Goal: Task Accomplishment & Management: Use online tool/utility

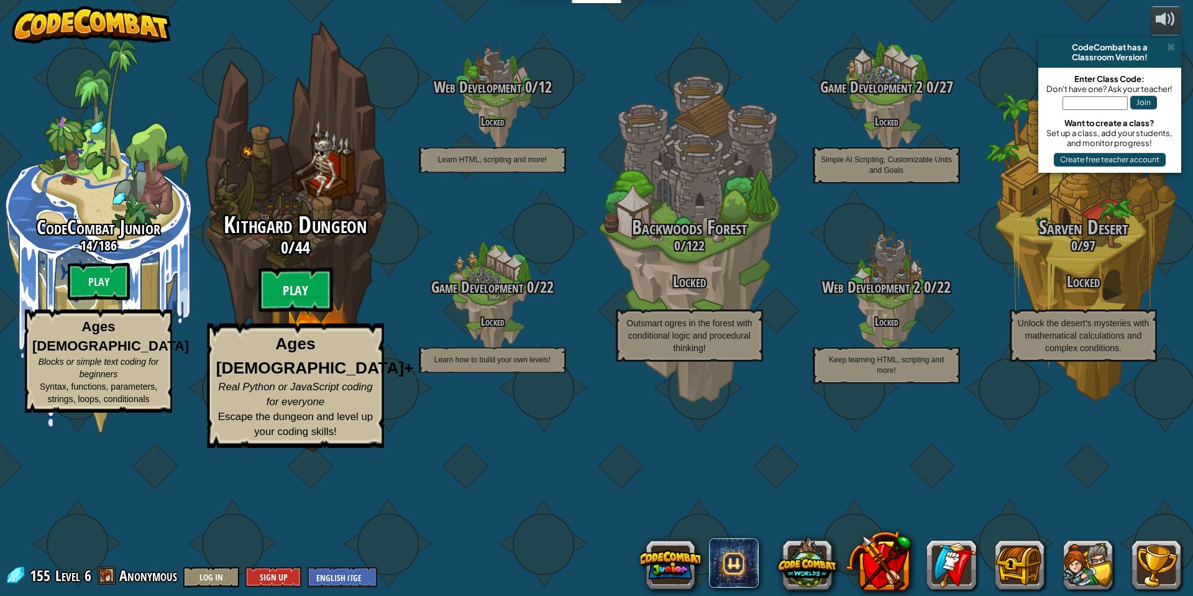
click at [285, 313] on btn "Play" at bounding box center [296, 290] width 75 height 45
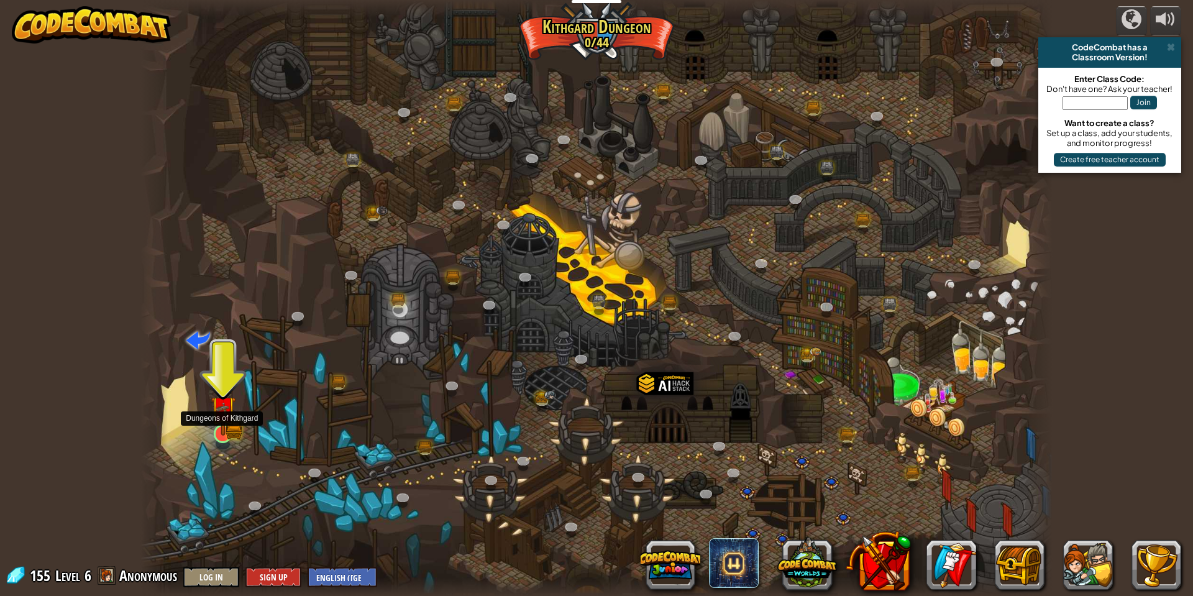
click at [226, 416] on img at bounding box center [223, 409] width 14 height 14
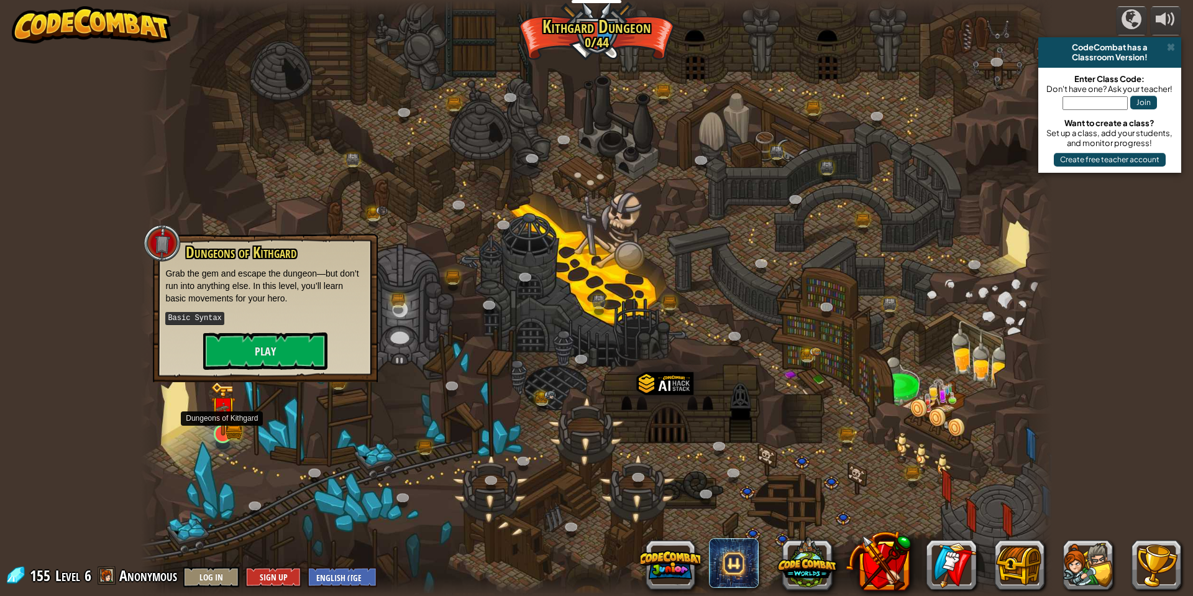
click at [226, 416] on img at bounding box center [223, 409] width 14 height 14
drag, startPoint x: 226, startPoint y: 418, endPoint x: 225, endPoint y: 377, distance: 41.0
click at [226, 431] on div at bounding box center [223, 438] width 18 height 14
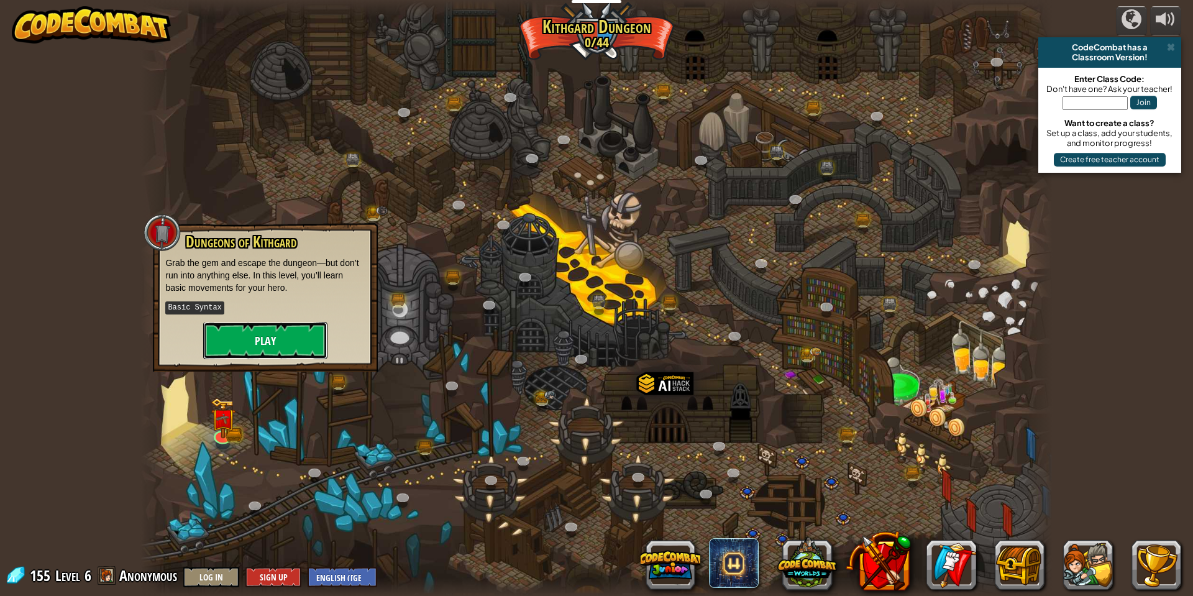
click at [240, 342] on button "Play" at bounding box center [265, 340] width 124 height 37
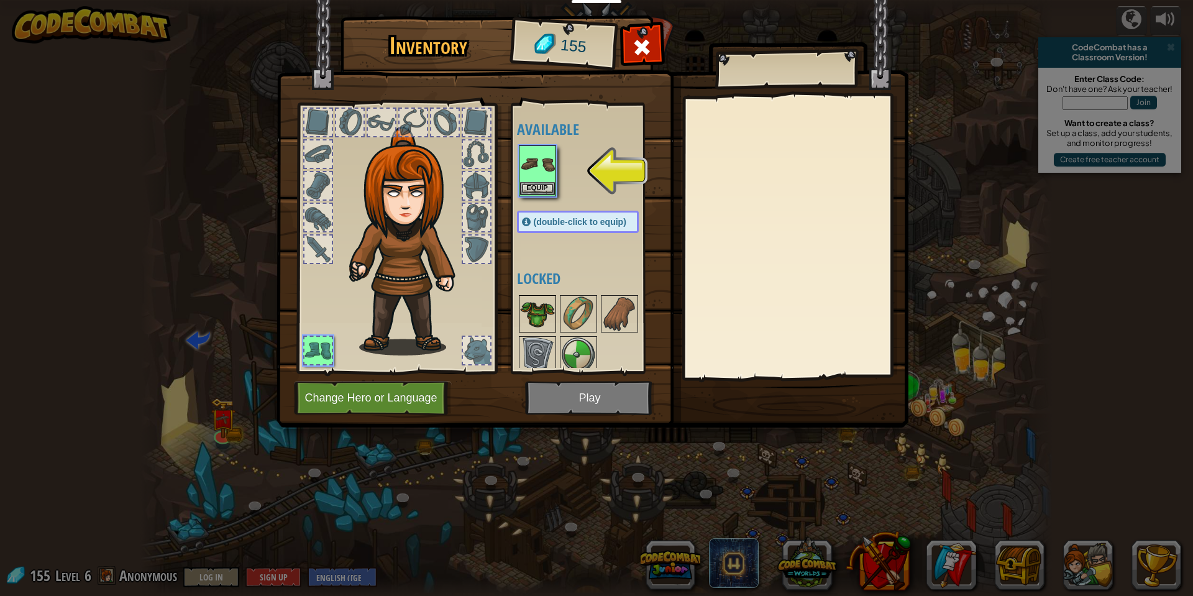
click at [533, 321] on img at bounding box center [537, 313] width 35 height 35
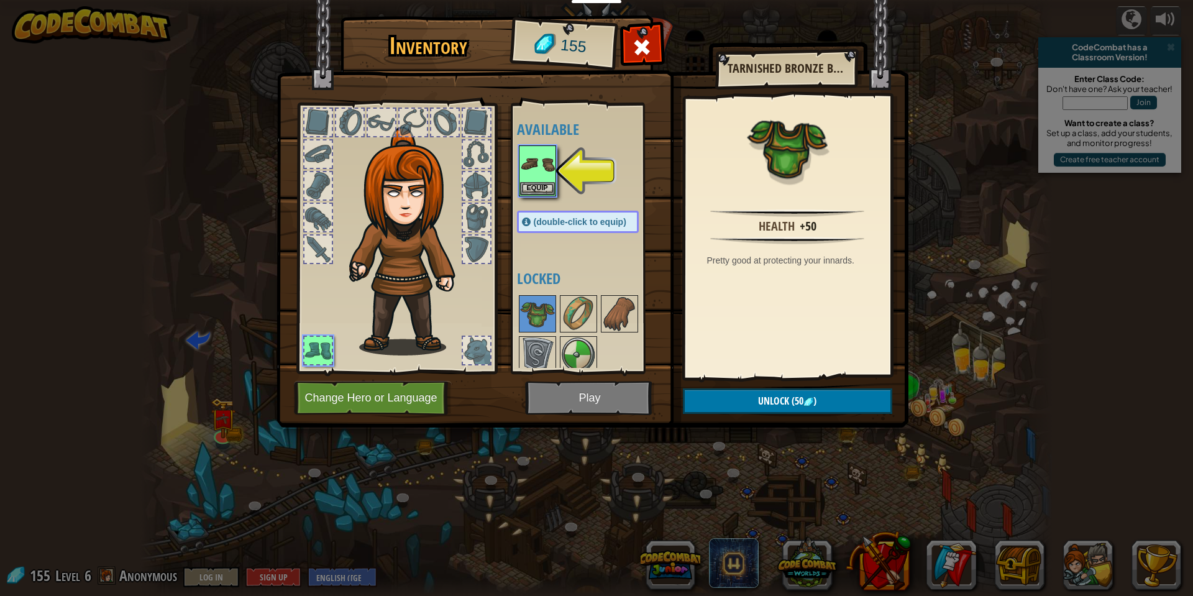
click at [347, 122] on div at bounding box center [349, 122] width 27 height 27
click at [504, 126] on img at bounding box center [593, 201] width 632 height 451
click at [490, 148] on div at bounding box center [477, 154] width 30 height 30
click at [470, 188] on div at bounding box center [476, 185] width 27 height 27
click at [471, 208] on div at bounding box center [476, 217] width 27 height 27
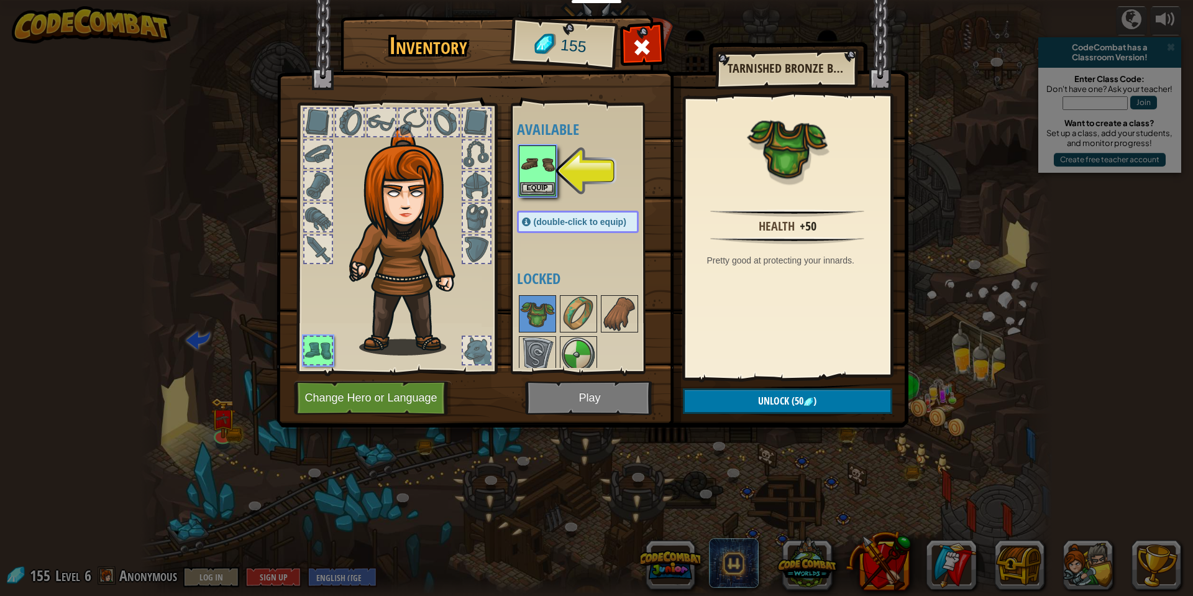
click at [471, 208] on div at bounding box center [476, 217] width 27 height 27
click at [315, 346] on div at bounding box center [317, 350] width 27 height 27
click at [541, 173] on img at bounding box center [537, 164] width 35 height 35
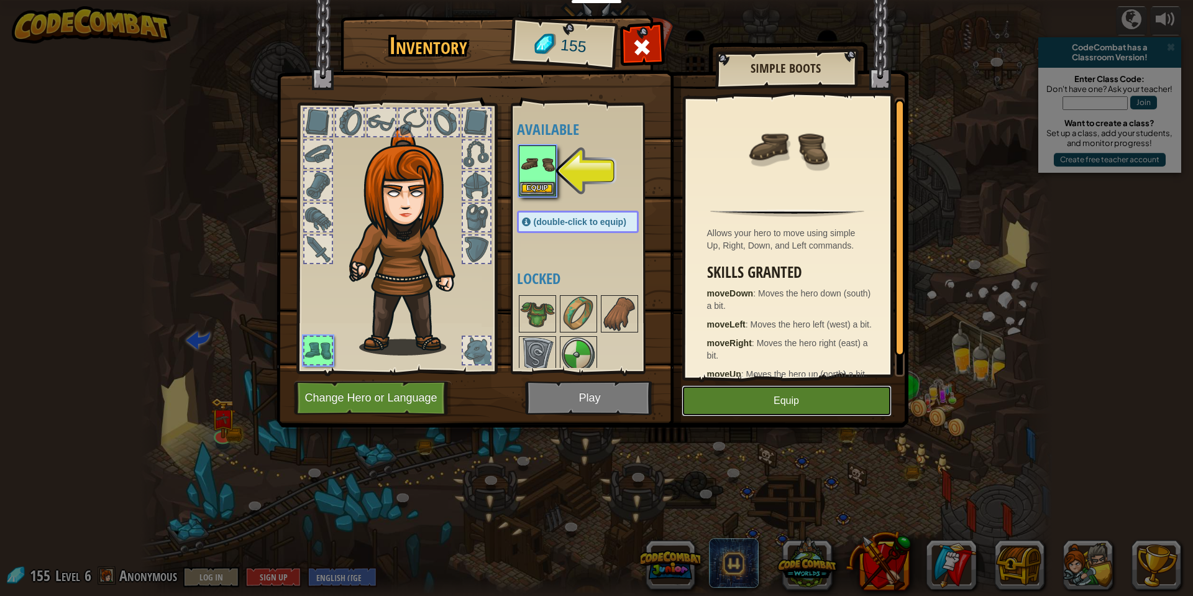
click at [730, 398] on button "Equip" at bounding box center [787, 400] width 210 height 31
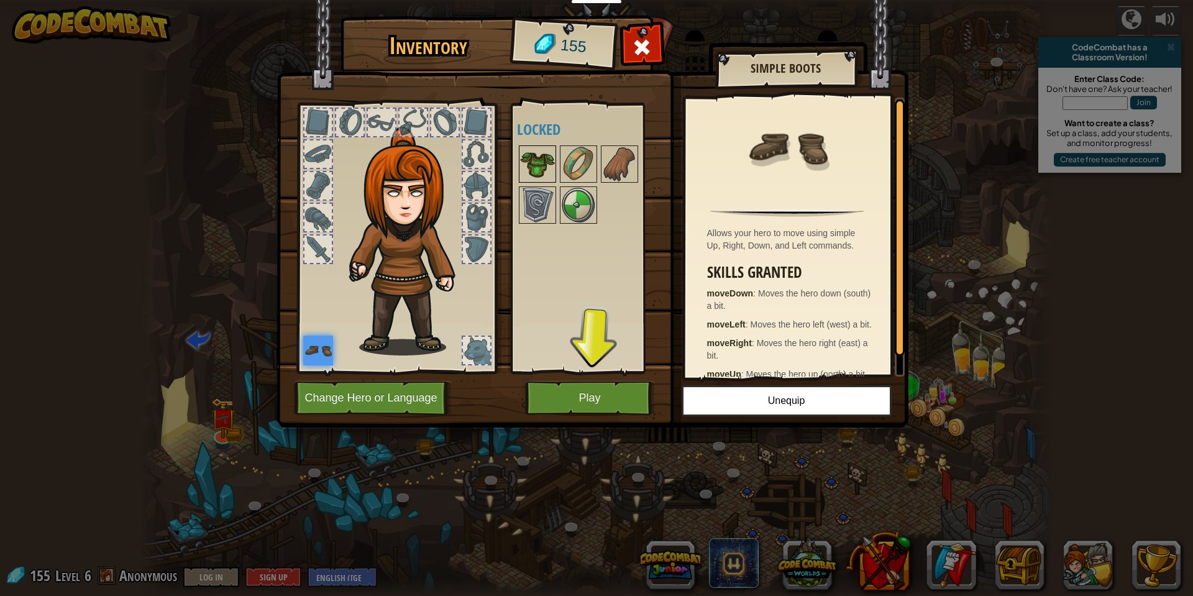
click at [535, 170] on img at bounding box center [537, 164] width 35 height 35
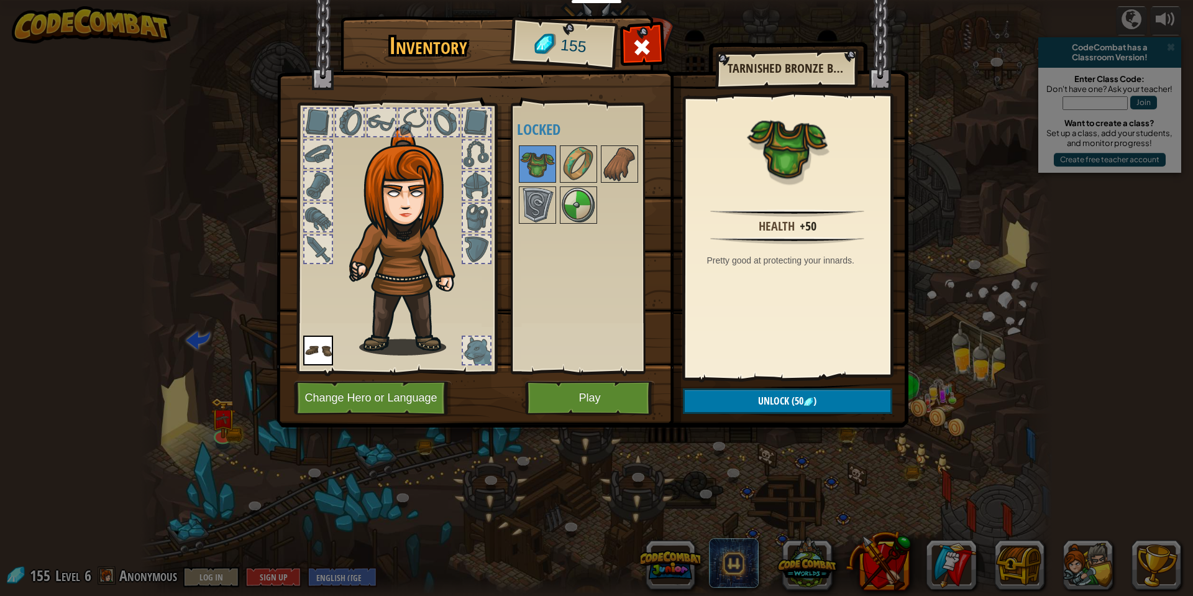
click at [476, 121] on div at bounding box center [476, 122] width 27 height 27
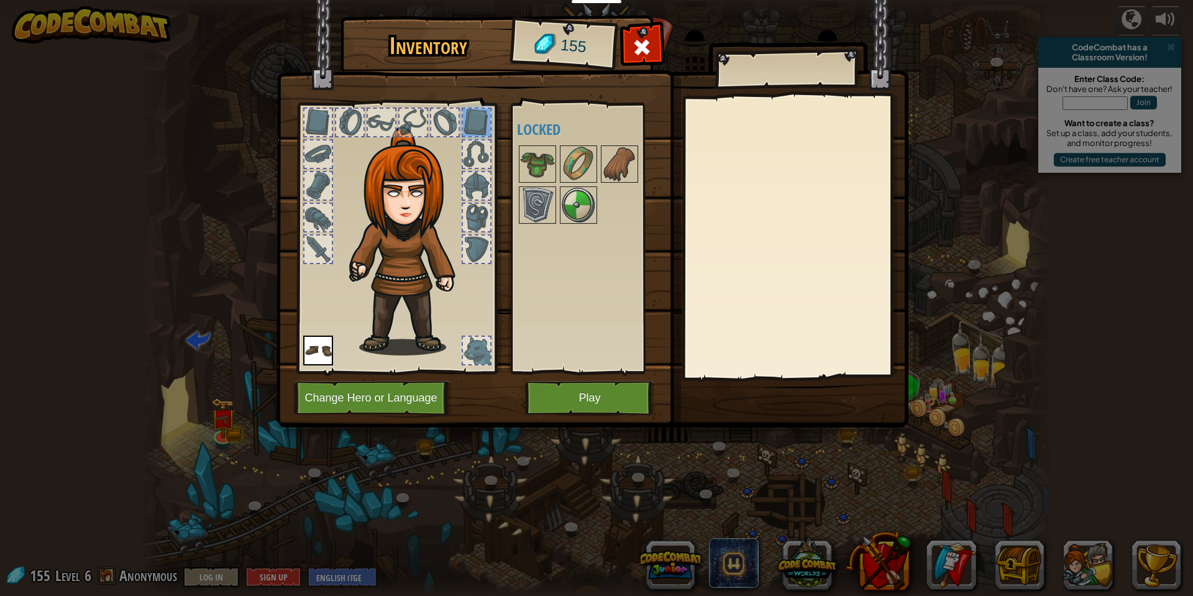
click at [465, 154] on div at bounding box center [476, 153] width 27 height 27
click at [466, 176] on div at bounding box center [476, 185] width 27 height 27
click at [469, 201] on div at bounding box center [396, 235] width 205 height 280
click at [479, 242] on div at bounding box center [476, 249] width 27 height 27
click at [474, 124] on div at bounding box center [476, 122] width 27 height 27
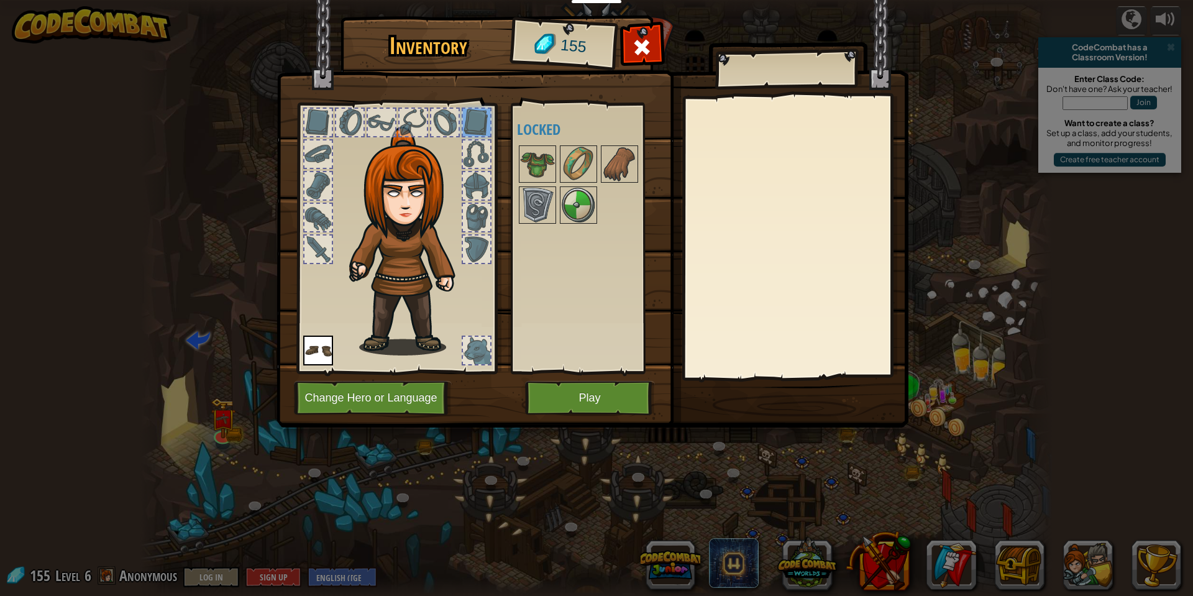
click at [450, 128] on div at bounding box center [444, 122] width 27 height 27
click at [411, 127] on div at bounding box center [413, 122] width 27 height 27
click at [376, 122] on div at bounding box center [381, 122] width 27 height 27
click at [359, 120] on div at bounding box center [349, 122] width 27 height 27
click at [316, 112] on div at bounding box center [317, 122] width 27 height 27
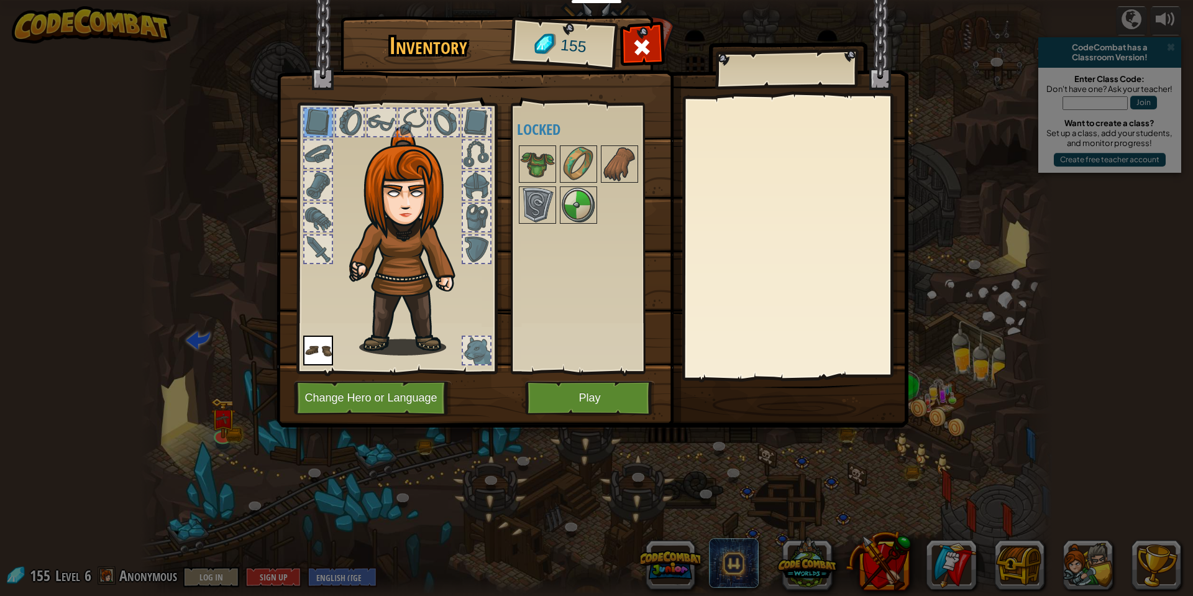
click at [315, 142] on div at bounding box center [317, 153] width 27 height 27
drag, startPoint x: 313, startPoint y: 167, endPoint x: 316, endPoint y: 187, distance: 20.1
click at [316, 187] on div at bounding box center [396, 235] width 205 height 280
click at [316, 190] on div at bounding box center [317, 185] width 27 height 27
click at [309, 222] on div at bounding box center [317, 217] width 27 height 27
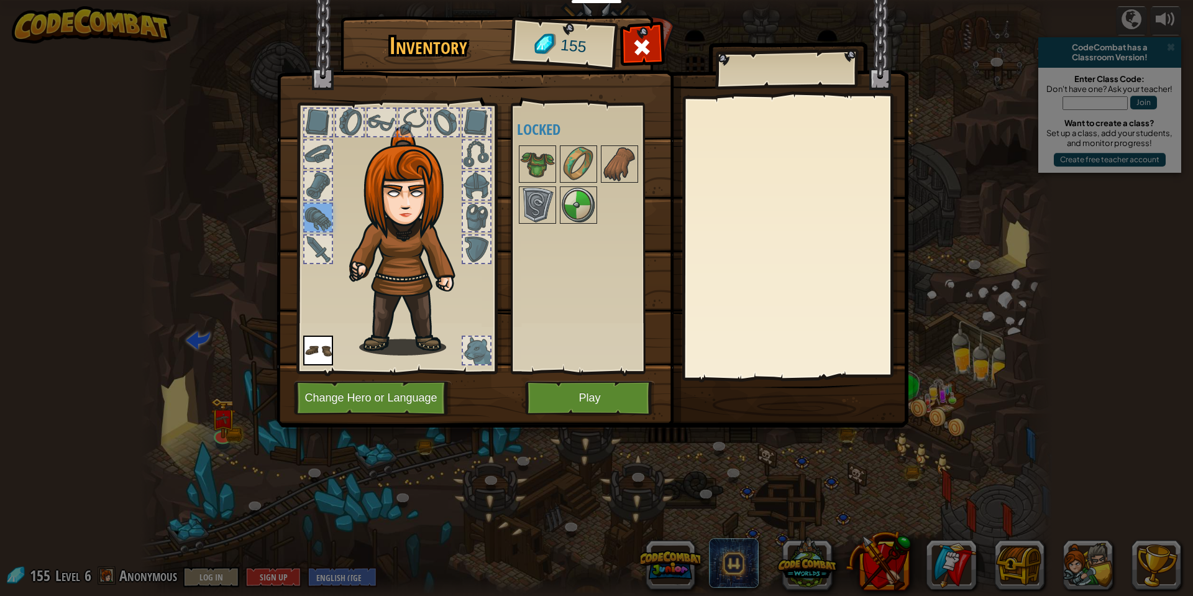
click at [301, 252] on div at bounding box center [396, 235] width 205 height 280
click at [309, 242] on div at bounding box center [317, 249] width 27 height 27
click at [575, 405] on button "Play" at bounding box center [590, 398] width 130 height 34
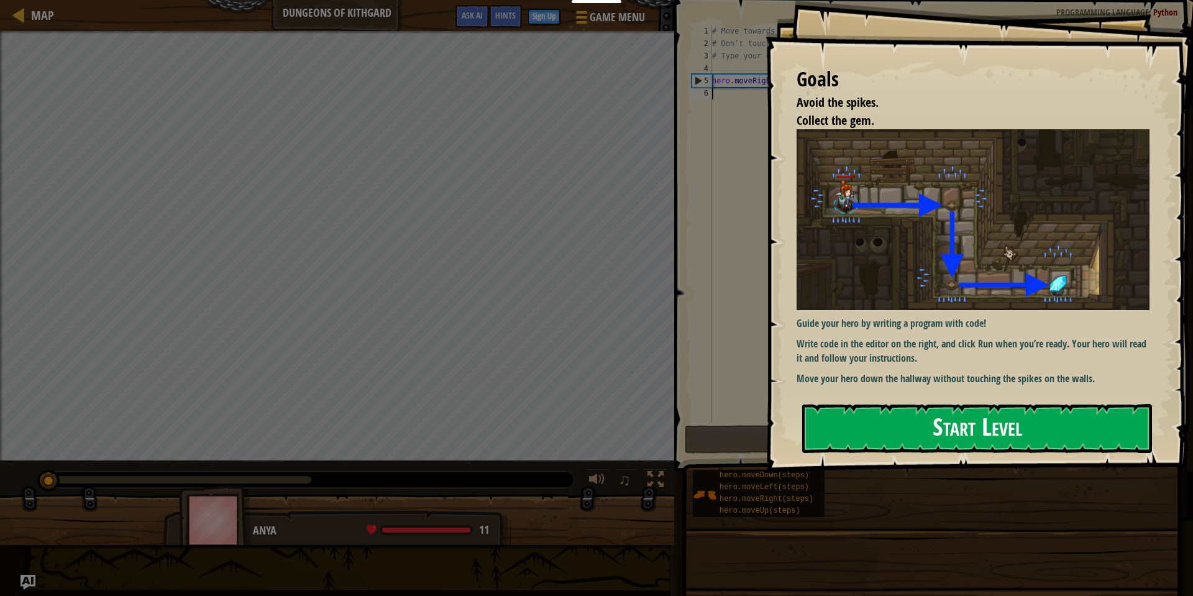
click at [877, 429] on button "Start Level" at bounding box center [977, 428] width 350 height 49
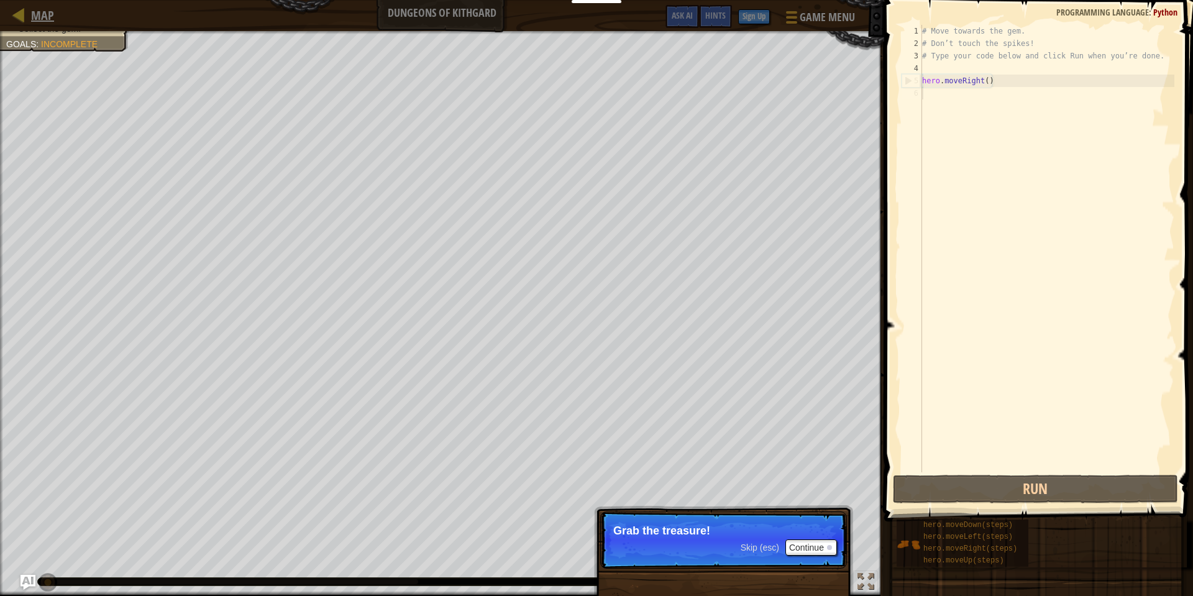
scroll to position [6, 0]
